Goal: Transaction & Acquisition: Purchase product/service

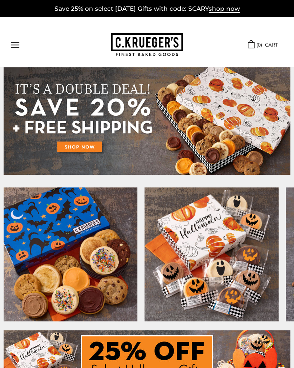
click at [19, 44] on button "Open navigation" at bounding box center [15, 45] width 9 height 6
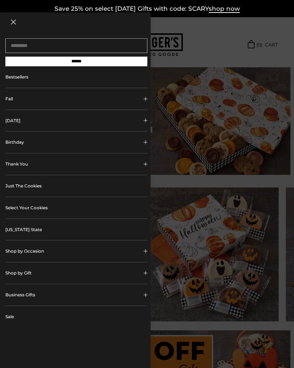
click at [20, 120] on button "[DATE]" at bounding box center [76, 121] width 142 height 22
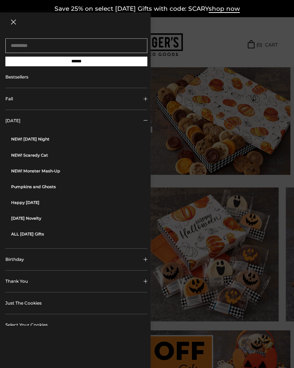
click at [25, 136] on link "NEW! [DATE] Night" at bounding box center [79, 139] width 136 height 16
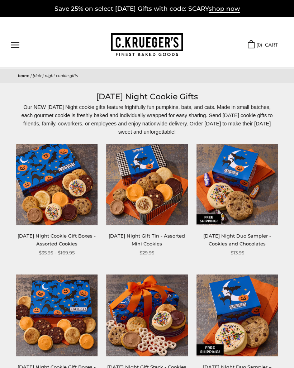
click at [16, 42] on button "Open navigation" at bounding box center [15, 45] width 9 height 6
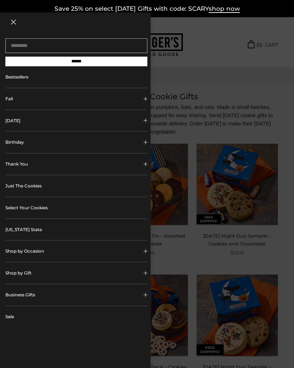
click at [14, 120] on button "[DATE]" at bounding box center [76, 121] width 142 height 22
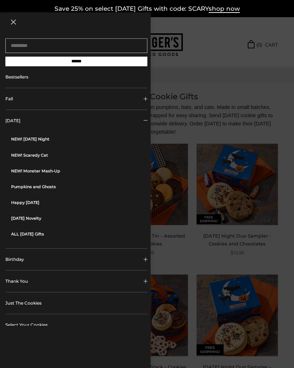
click at [22, 157] on link "NEW! Scaredy Cat" at bounding box center [79, 155] width 136 height 16
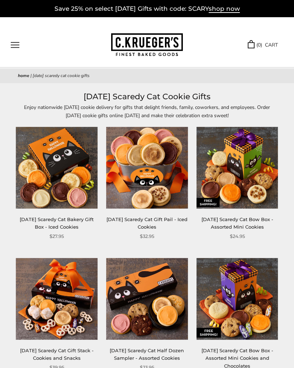
click at [16, 45] on button "Open navigation" at bounding box center [15, 45] width 9 height 6
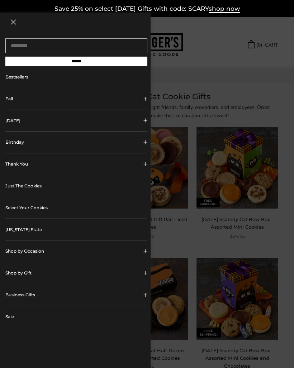
click at [15, 186] on link "Just The Cookies" at bounding box center [76, 186] width 142 height 22
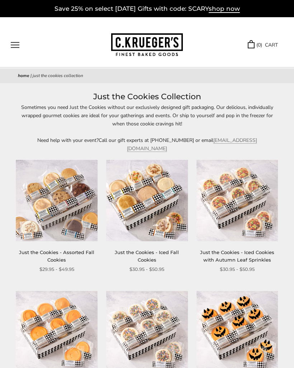
click at [15, 48] on button "Open navigation" at bounding box center [15, 45] width 9 height 6
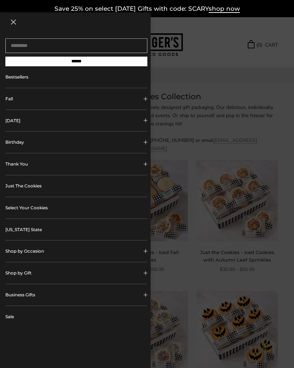
click at [23, 210] on link "Select Your Cookies" at bounding box center [76, 208] width 142 height 22
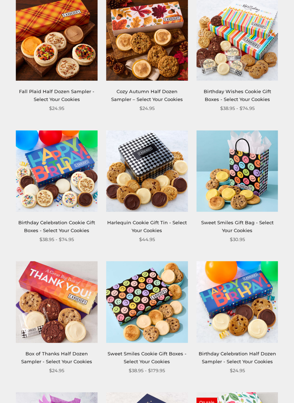
scroll to position [538, 0]
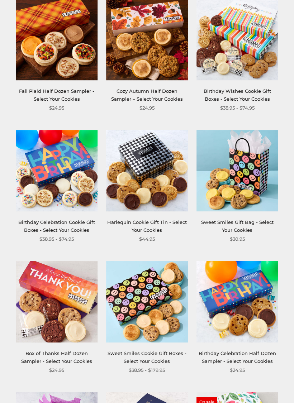
click at [26, 223] on link "Birthday Celebration Cookie Gift Boxes - Select Your Cookies" at bounding box center [56, 225] width 77 height 13
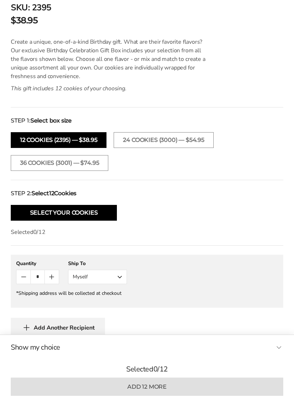
scroll to position [426, 0]
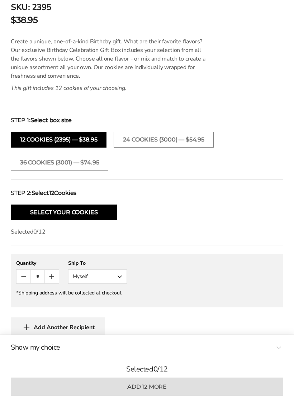
click at [24, 163] on button "36 cookies (3001) — $74.95" at bounding box center [60, 163] width 98 height 16
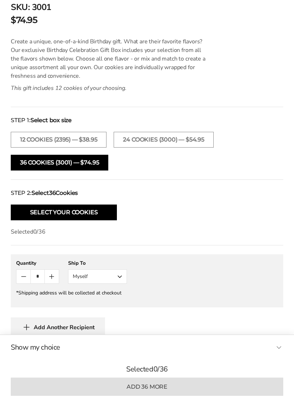
click at [21, 214] on button "Select Your Cookies" at bounding box center [64, 213] width 106 height 16
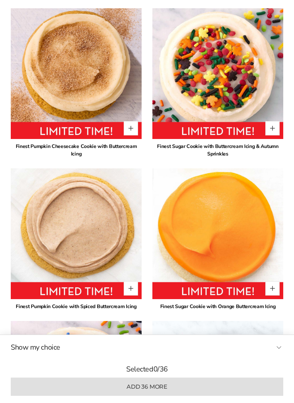
scroll to position [777, 0]
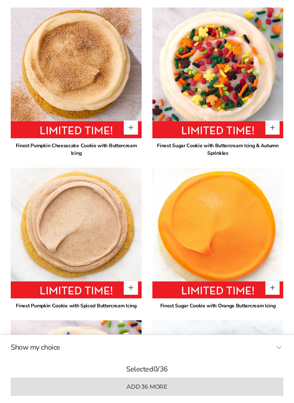
click at [274, 128] on button "Quantity button plus" at bounding box center [272, 127] width 14 height 14
type input "*"
click at [132, 292] on button "Quantity button plus" at bounding box center [131, 288] width 14 height 14
type input "*"
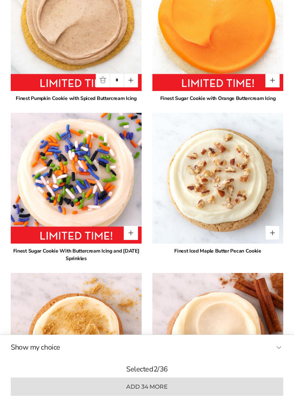
scroll to position [987, 0]
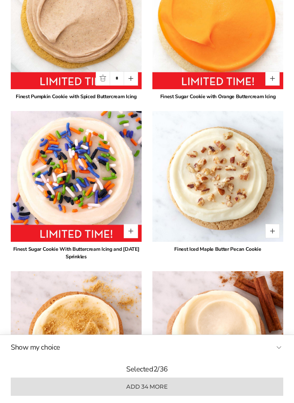
click at [133, 231] on button "Quantity button plus" at bounding box center [131, 231] width 14 height 14
type input "*"
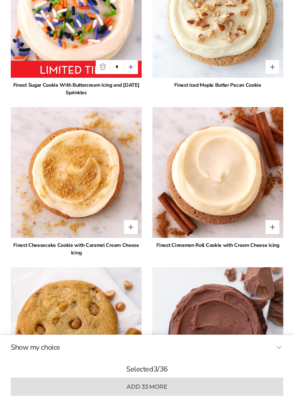
scroll to position [1152, 0]
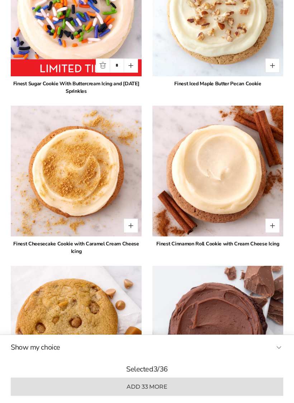
click at [274, 227] on button "Quantity button plus" at bounding box center [272, 226] width 14 height 14
type input "*"
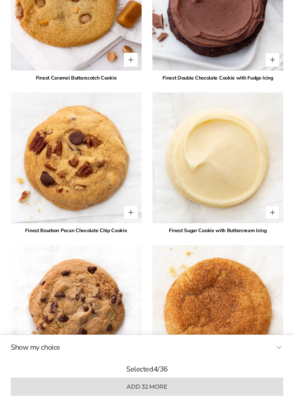
scroll to position [1484, 0]
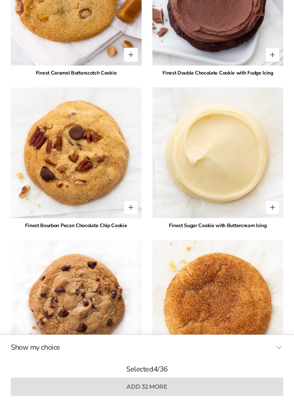
click at [275, 213] on button "Quantity button plus" at bounding box center [272, 207] width 14 height 14
type input "*"
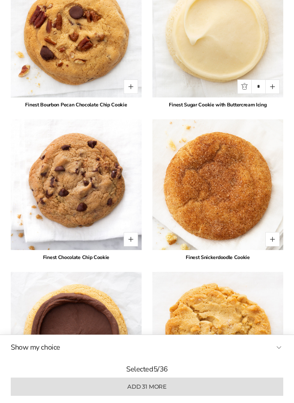
scroll to position [1606, 0]
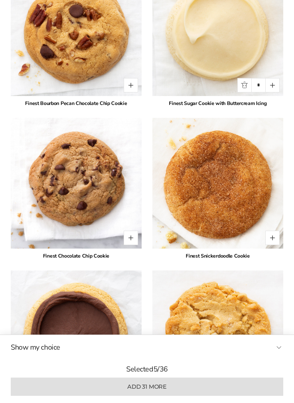
click at [127, 238] on button "Quantity button plus" at bounding box center [131, 238] width 14 height 14
type input "*"
click at [275, 240] on button "Quantity button plus" at bounding box center [272, 238] width 14 height 14
type input "*"
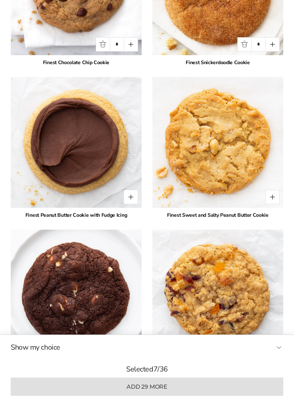
scroll to position [1807, 0]
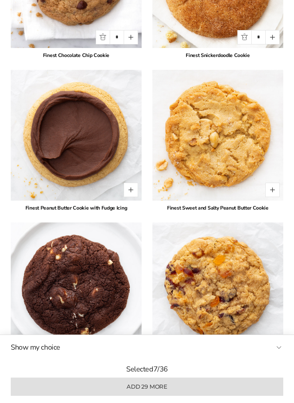
click at [275, 194] on button "Quantity button plus" at bounding box center [272, 190] width 14 height 14
type input "*"
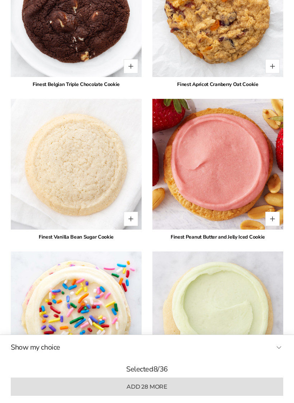
scroll to position [2085, 0]
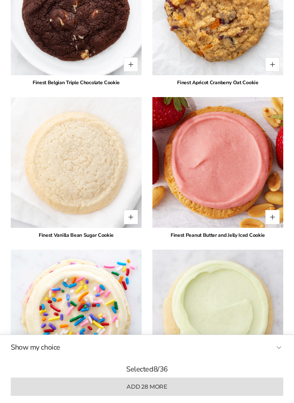
click at [125, 220] on button "Quantity button plus" at bounding box center [131, 217] width 14 height 14
type input "*"
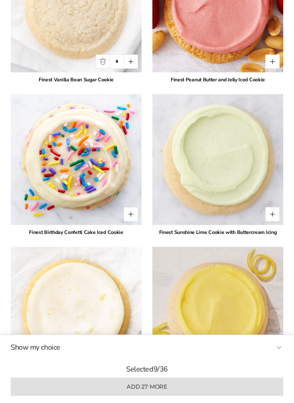
scroll to position [2242, 0]
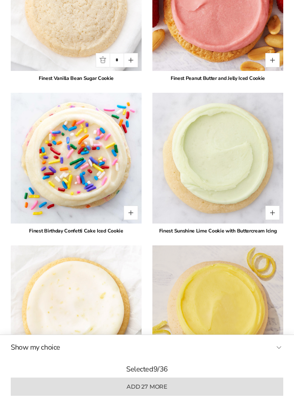
click at [130, 217] on button "Quantity button plus" at bounding box center [131, 213] width 14 height 14
type input "*"
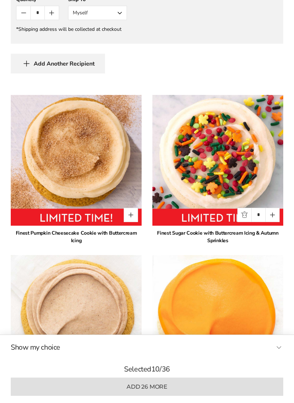
scroll to position [694, 0]
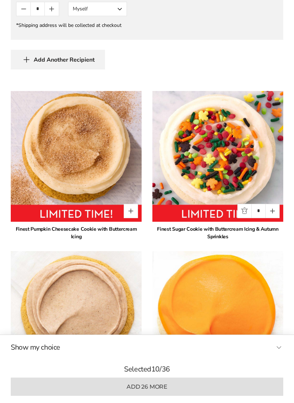
click at [274, 213] on button "Quantity button plus" at bounding box center [272, 211] width 14 height 14
type input "*"
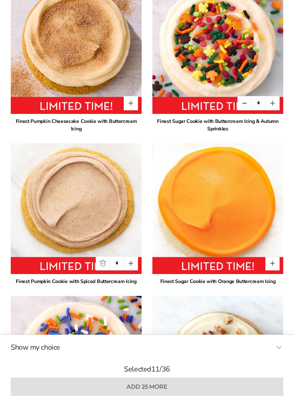
scroll to position [802, 0]
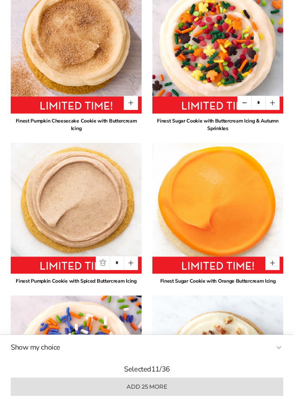
click at [134, 265] on button "Quantity button plus" at bounding box center [131, 263] width 14 height 14
type input "*"
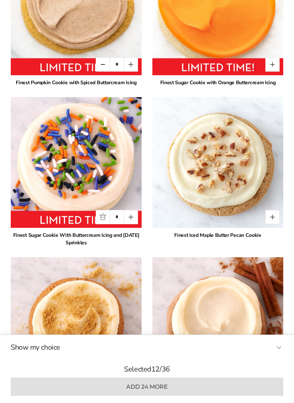
scroll to position [1008, 0]
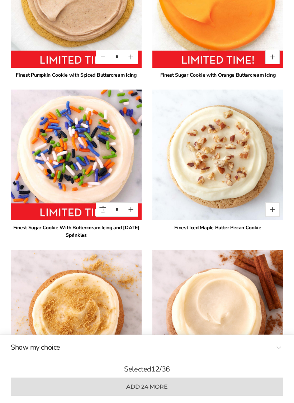
click at [132, 214] on button "Quantity button plus" at bounding box center [131, 210] width 14 height 14
click at [130, 212] on button "Quantity button plus" at bounding box center [131, 210] width 14 height 14
click at [130, 213] on button "Quantity button plus" at bounding box center [131, 210] width 14 height 14
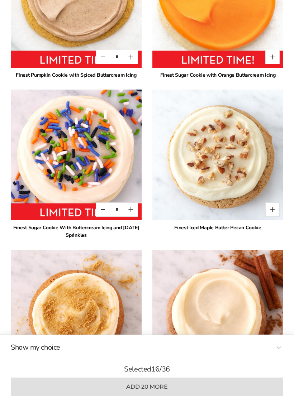
type input "*"
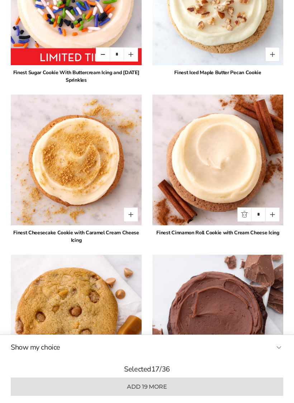
scroll to position [1164, 0]
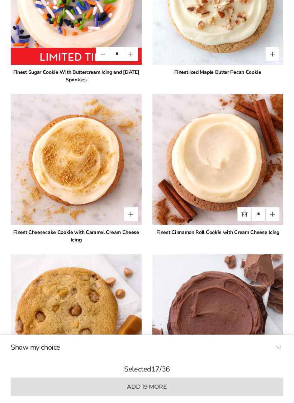
click at [275, 216] on button "Quantity button plus" at bounding box center [272, 214] width 14 height 14
click at [272, 218] on button "Quantity button plus" at bounding box center [272, 214] width 14 height 14
type input "*"
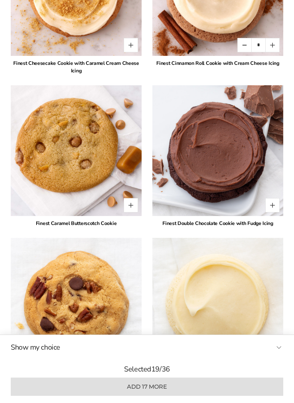
scroll to position [1334, 0]
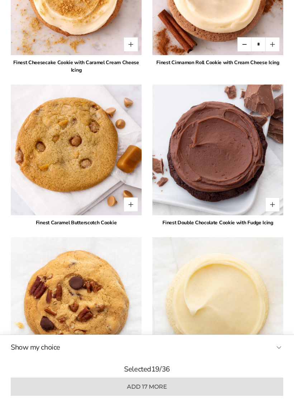
click at [274, 206] on button "Quantity button plus" at bounding box center [272, 205] width 14 height 14
type input "*"
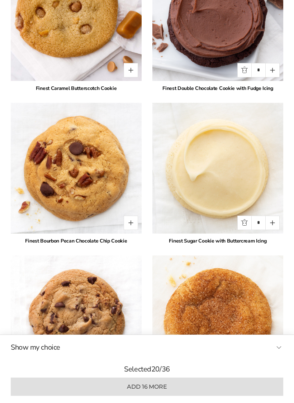
scroll to position [1469, 0]
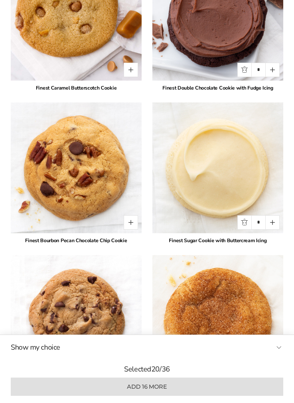
click at [273, 222] on button "Quantity button plus" at bounding box center [272, 223] width 14 height 14
click at [274, 222] on button "Quantity button plus" at bounding box center [272, 223] width 14 height 14
click at [274, 227] on button "Quantity button plus" at bounding box center [272, 223] width 14 height 14
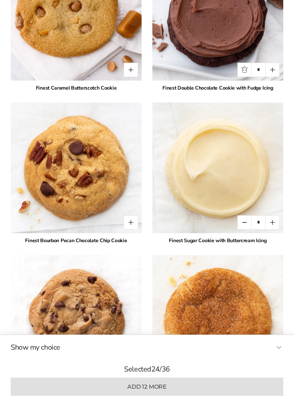
type input "*"
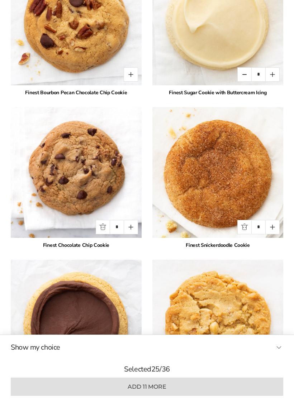
scroll to position [1618, 0]
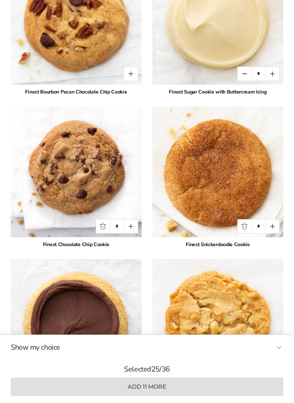
click at [275, 228] on button "Quantity button plus" at bounding box center [272, 226] width 14 height 14
click at [275, 225] on button "Quantity button plus" at bounding box center [272, 226] width 14 height 14
click at [276, 224] on button "Quantity button plus" at bounding box center [272, 226] width 14 height 14
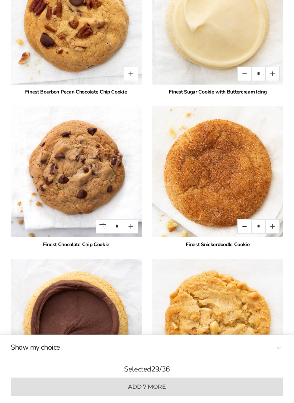
type input "*"
click at [134, 228] on button "Quantity button plus" at bounding box center [131, 226] width 14 height 14
type input "*"
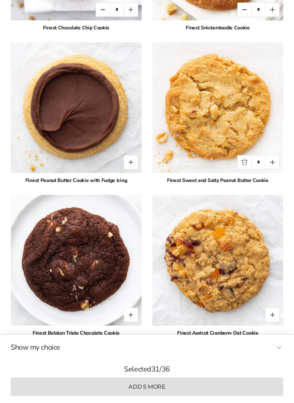
scroll to position [1851, 0]
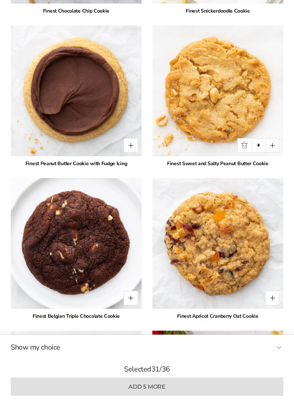
click at [273, 143] on button "Quantity button plus" at bounding box center [272, 145] width 14 height 14
click at [275, 143] on button "Quantity button plus" at bounding box center [272, 145] width 14 height 14
click at [277, 143] on button "Quantity button plus" at bounding box center [272, 145] width 14 height 14
type input "*"
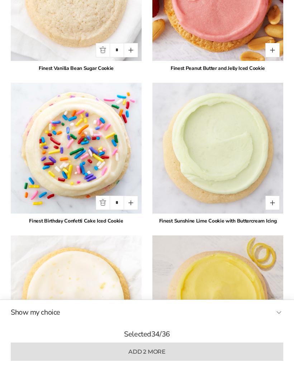
scroll to position [2246, 0]
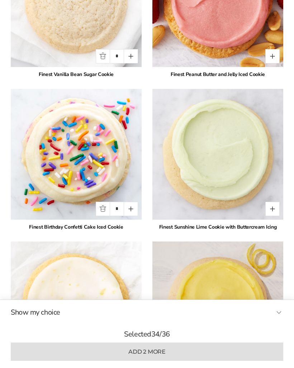
click at [132, 210] on button "Quantity button plus" at bounding box center [131, 209] width 14 height 14
type input "*"
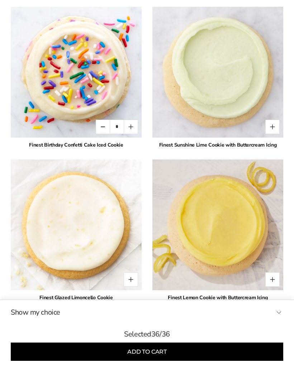
scroll to position [2316, 0]
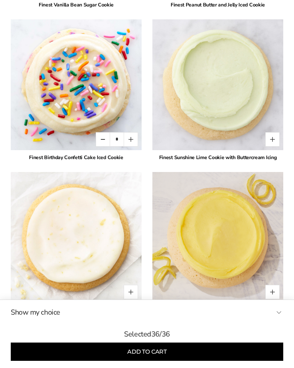
click at [87, 355] on button "Add to cart" at bounding box center [147, 352] width 273 height 18
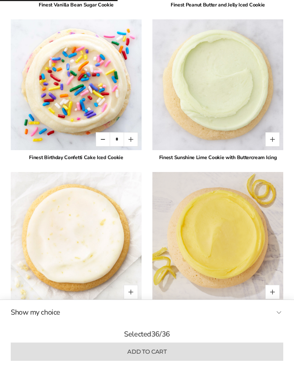
type input "*"
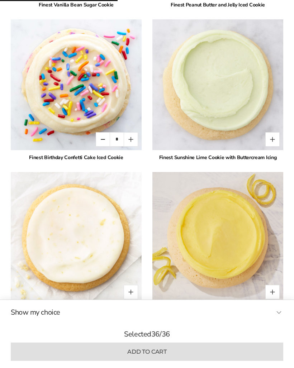
type input "*"
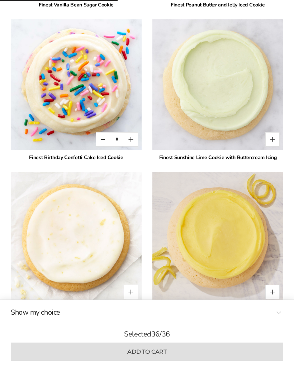
type input "*"
